Goal: Task Accomplishment & Management: Use online tool/utility

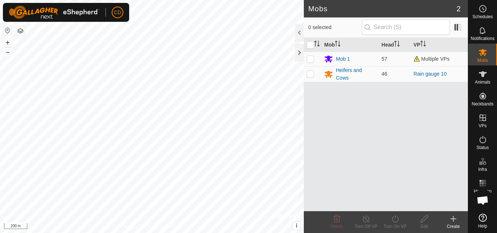
click at [384, 136] on div "Mobs 2 0 selected Mob Head VP Mob 1 57 Multiple VPs Heifers and Cows 46 Rain ga…" at bounding box center [234, 116] width 468 height 233
click at [196, 0] on html "CD Schedules Notifications Mobs Animals Neckbands VPs Status Infra Heatmap Help…" at bounding box center [248, 116] width 497 height 233
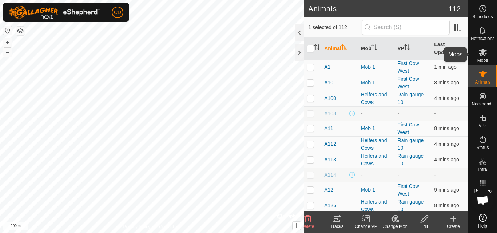
click at [478, 57] on es-mob-svg-icon at bounding box center [482, 53] width 13 height 12
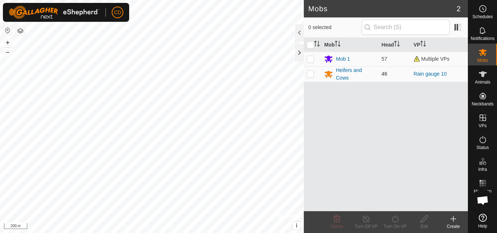
click at [310, 73] on p-checkbox at bounding box center [310, 74] width 7 height 6
checkbox input "true"
click at [367, 219] on icon at bounding box center [366, 219] width 9 height 9
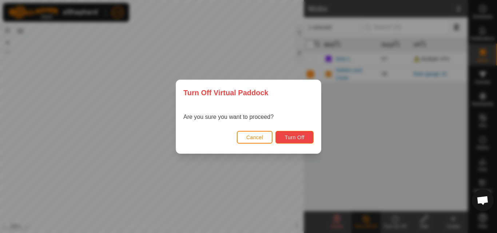
click at [300, 138] on span "Turn Off" at bounding box center [294, 138] width 20 height 6
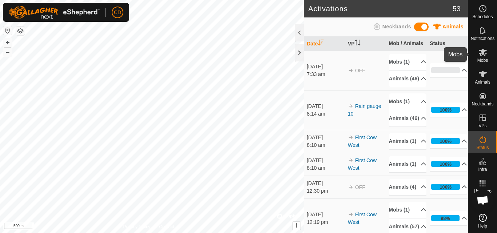
click at [482, 55] on icon at bounding box center [483, 52] width 8 height 7
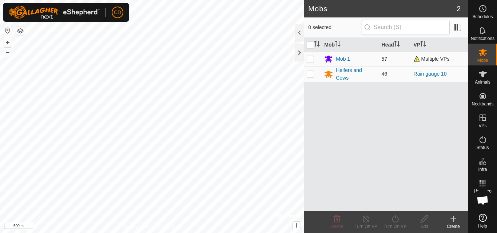
click at [312, 59] on p-checkbox at bounding box center [310, 59] width 7 height 6
checkbox input "true"
click at [343, 57] on div "Mob 1" at bounding box center [343, 59] width 14 height 8
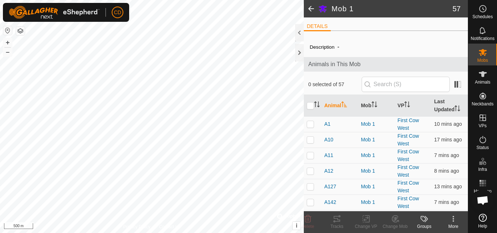
click at [310, 7] on span at bounding box center [311, 8] width 15 height 17
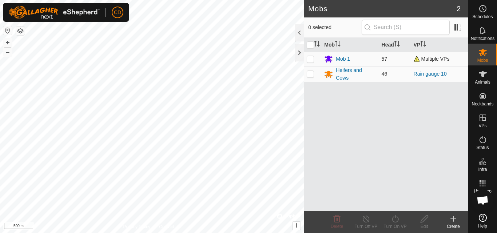
click at [310, 61] on p-checkbox at bounding box center [310, 59] width 7 height 6
checkbox input "true"
click at [366, 220] on line at bounding box center [366, 219] width 6 height 6
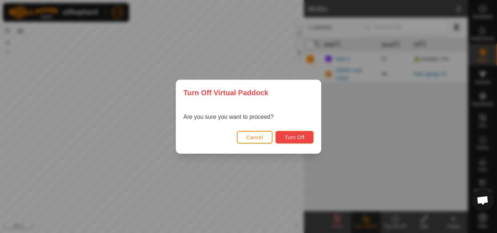
click at [290, 135] on span "Turn Off" at bounding box center [294, 138] width 20 height 6
